Goal: Navigation & Orientation: Find specific page/section

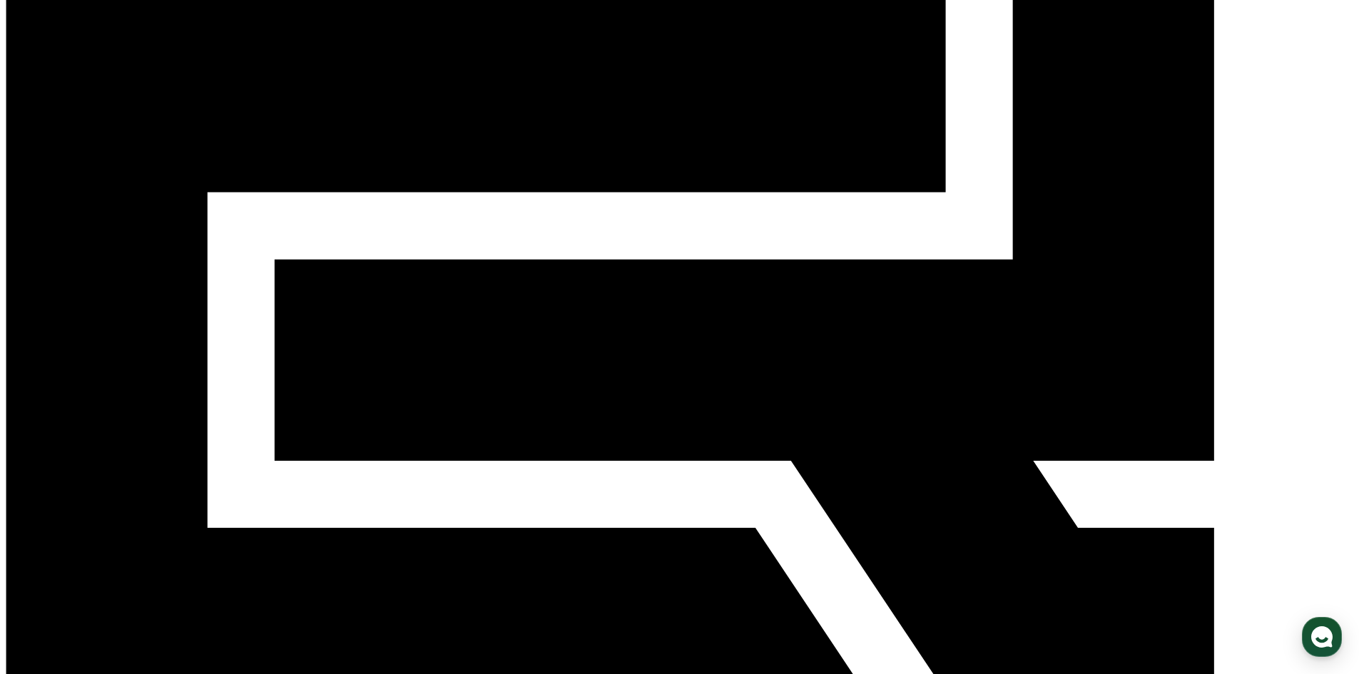
scroll to position [292, 0]
